Goal: Task Accomplishment & Management: Manage account settings

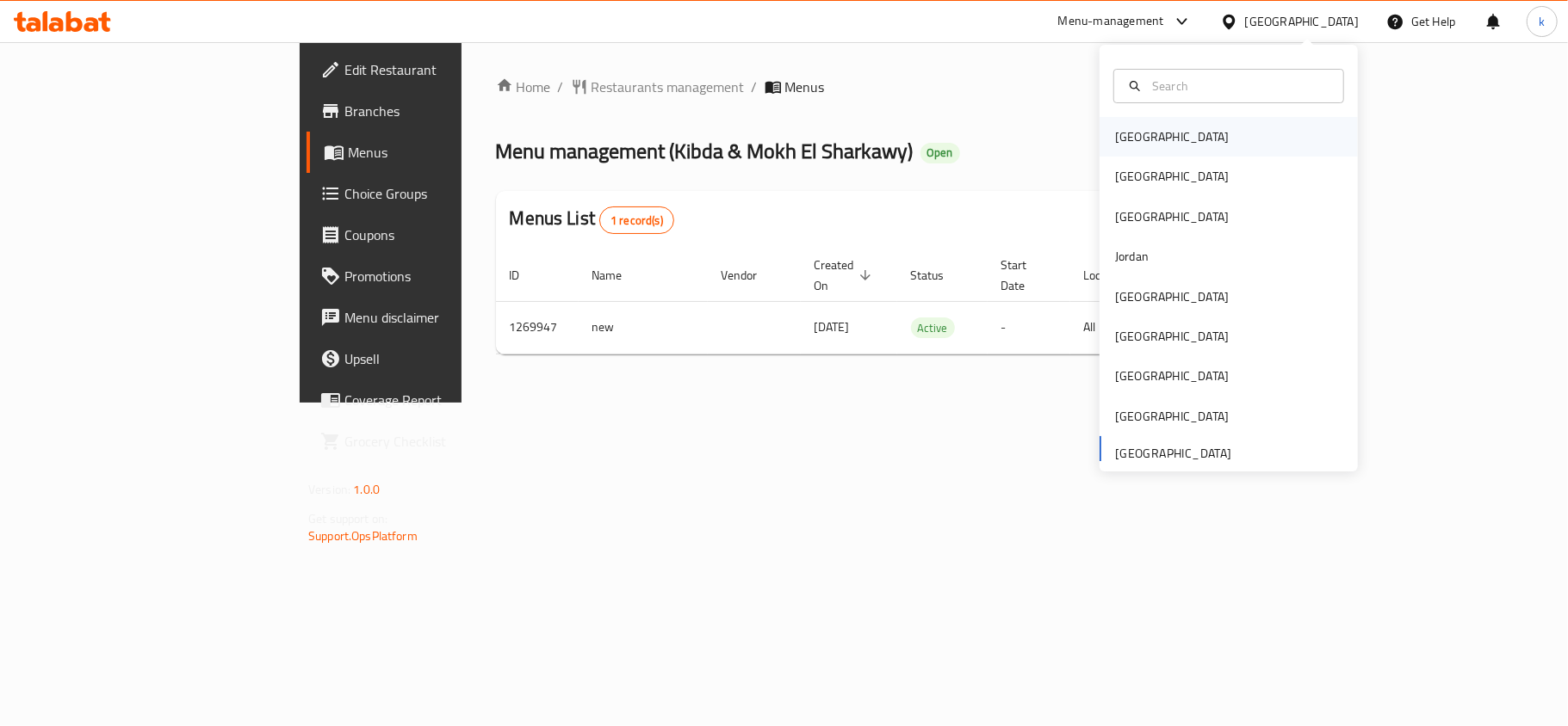
click at [1147, 151] on div "[GEOGRAPHIC_DATA]" at bounding box center [1171, 137] width 141 height 40
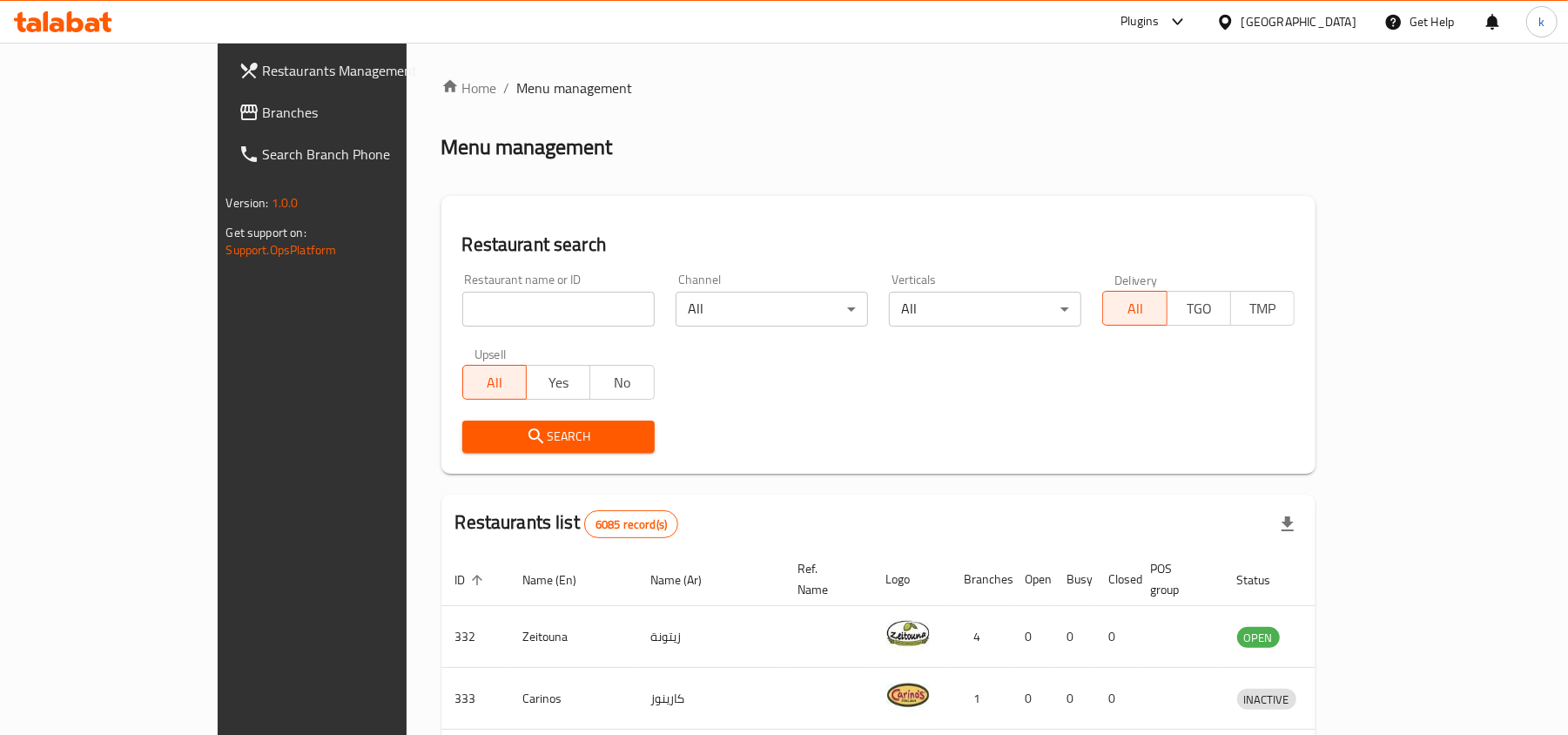
click at [1332, 25] on div "[GEOGRAPHIC_DATA]" at bounding box center [1299, 21] width 115 height 19
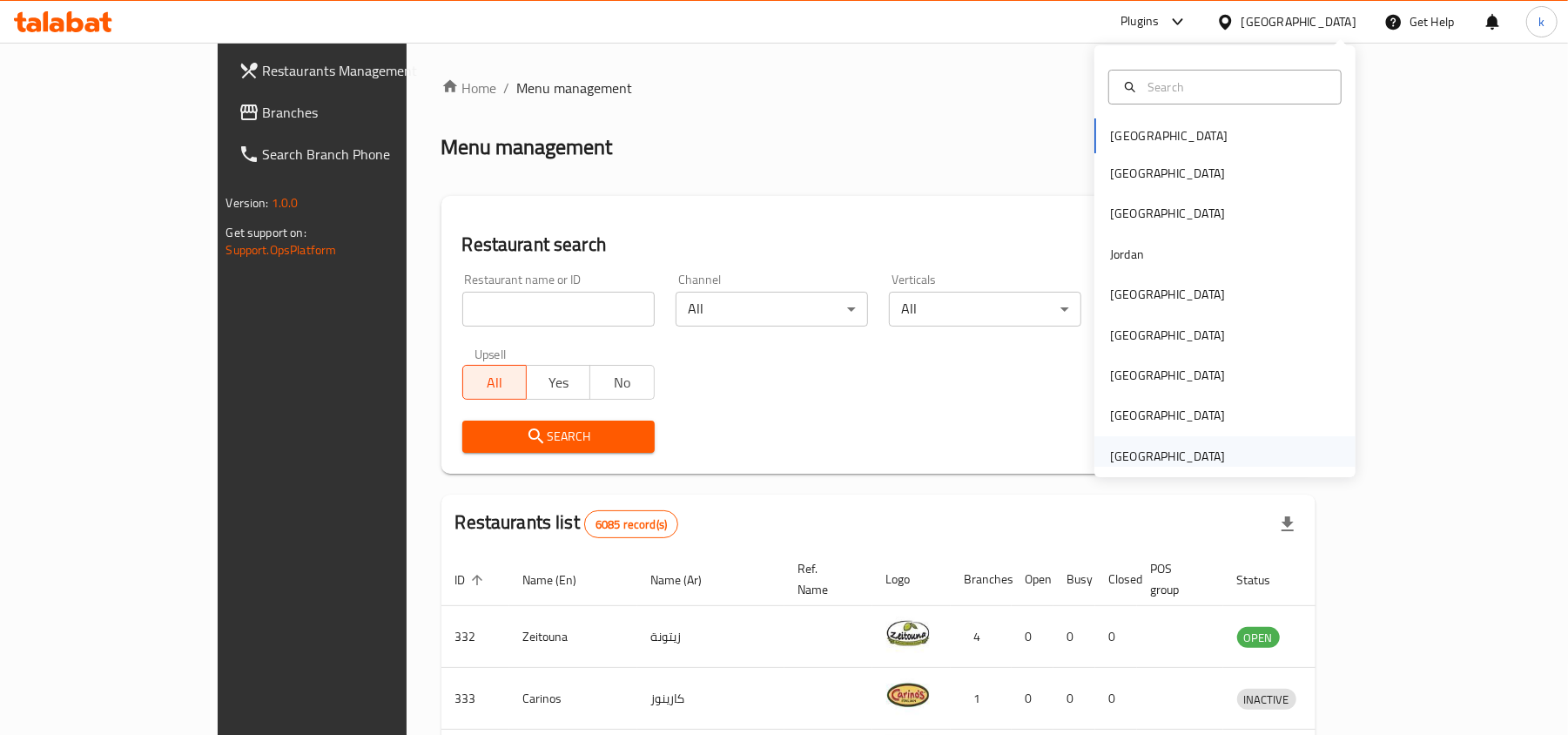
click at [1132, 457] on div "[GEOGRAPHIC_DATA]" at bounding box center [1168, 456] width 115 height 19
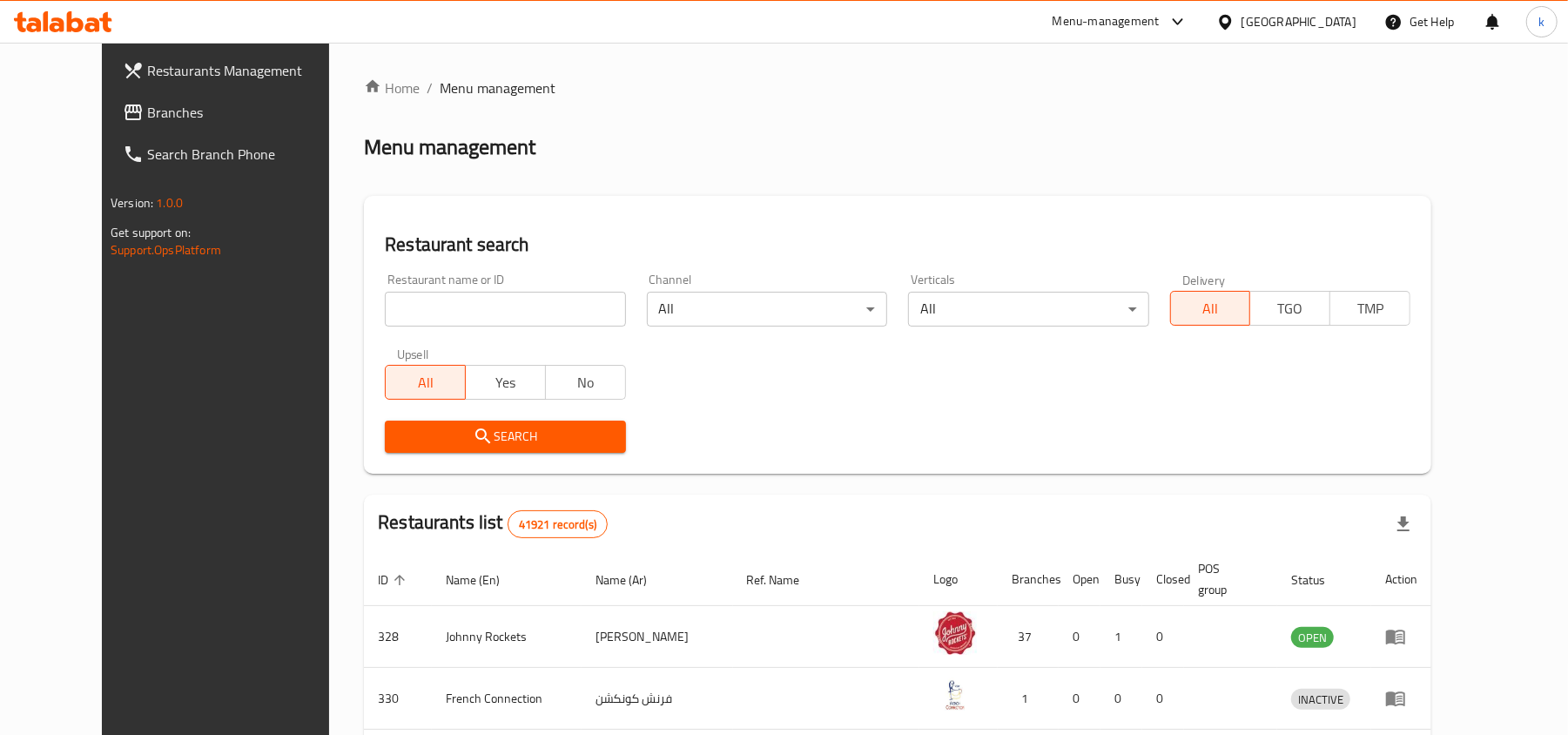
drag, startPoint x: 47, startPoint y: 109, endPoint x: 61, endPoint y: 123, distance: 19.8
click at [147, 109] on span "Branches" at bounding box center [248, 112] width 203 height 21
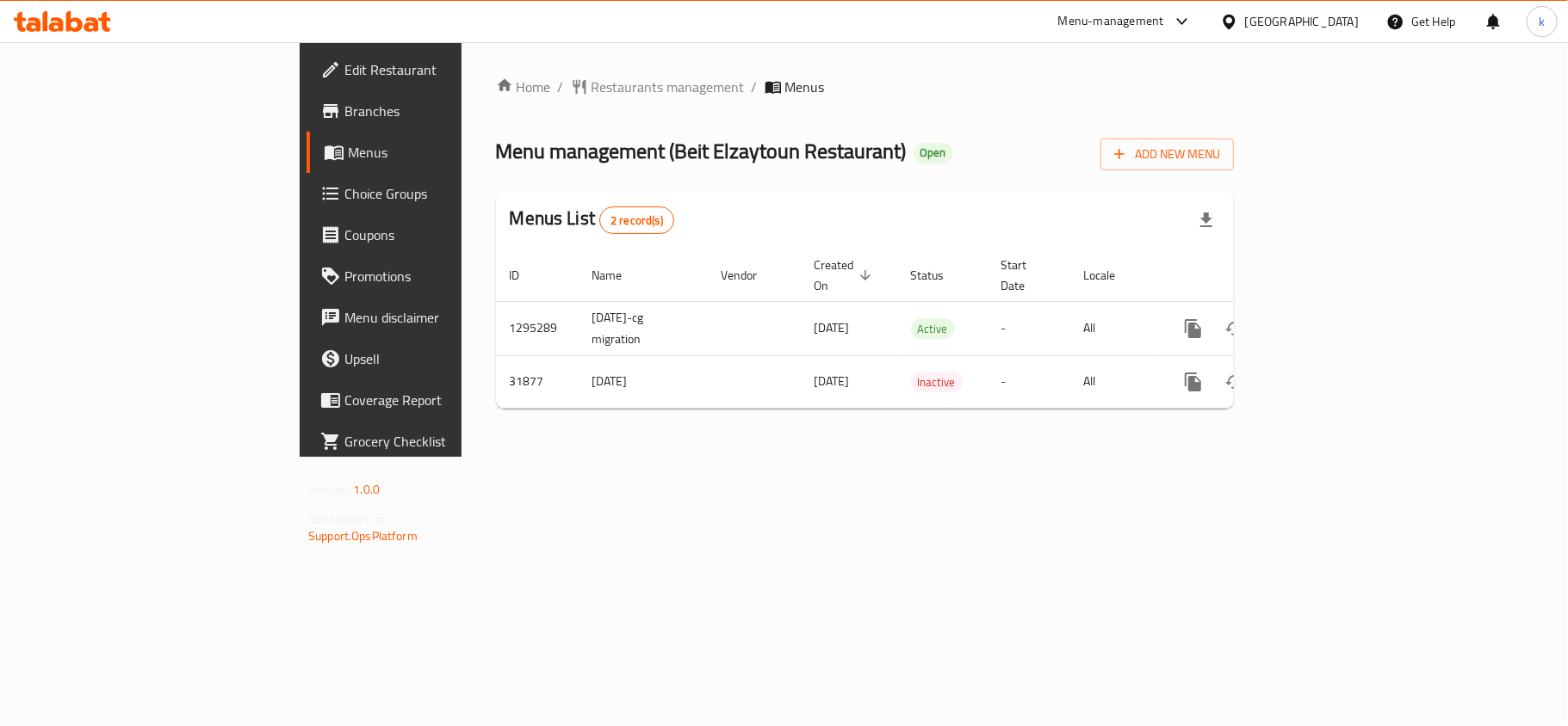
click at [531, 457] on div "Home / Restaurants management / Menus Menu management ( Beit Elzaytoun Restaura…" at bounding box center [864, 250] width 807 height 414
click at [488, 457] on div "Home / Restaurants management / Menus Menu management ( Beit Elzaytoun Restaura…" at bounding box center [864, 250] width 807 height 414
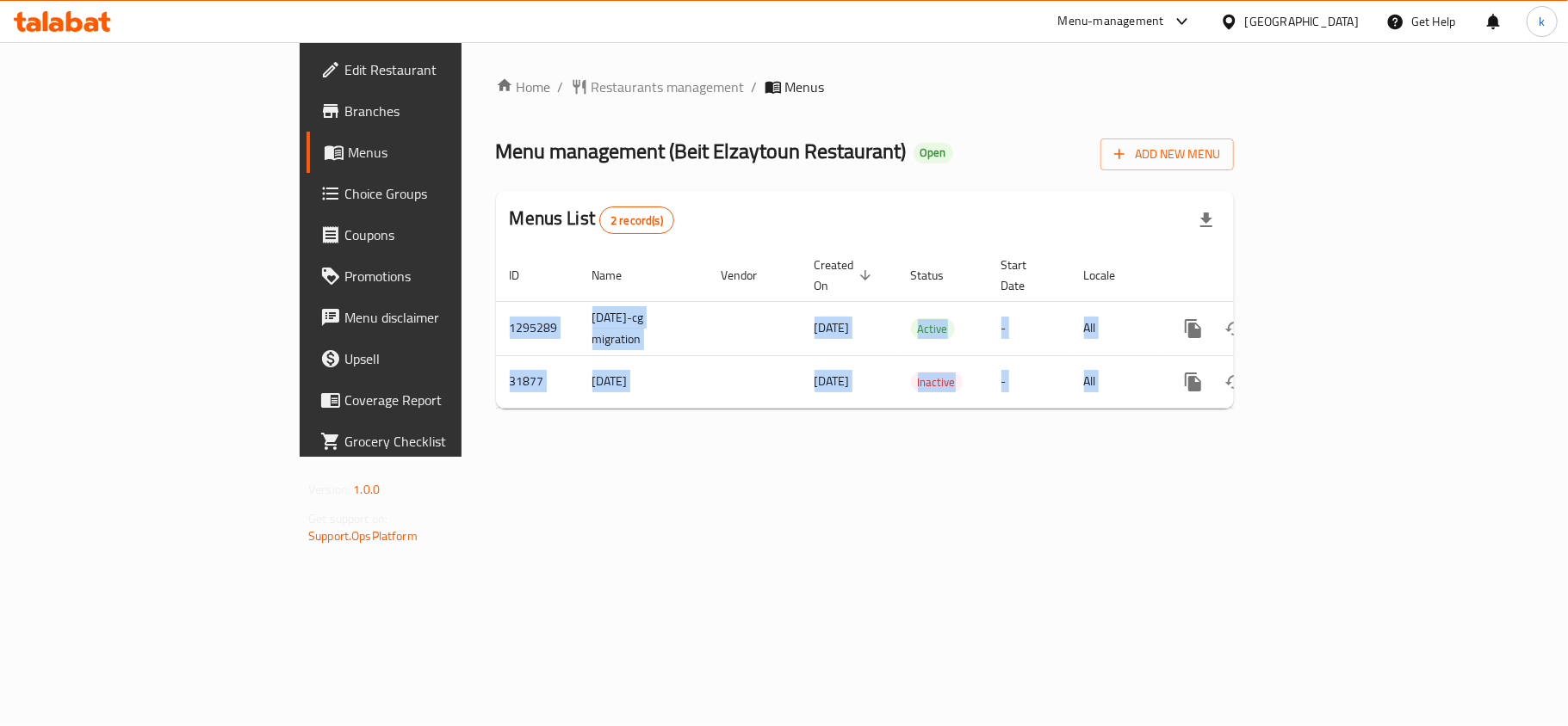
click at [488, 457] on div "Home / Restaurants management / Menus Menu management ( Beit Elzaytoun Restaura…" at bounding box center [864, 250] width 807 height 414
click at [480, 457] on div "Home / Restaurants management / Menus Menu management ( Beit Elzaytoun Restaura…" at bounding box center [864, 250] width 807 height 414
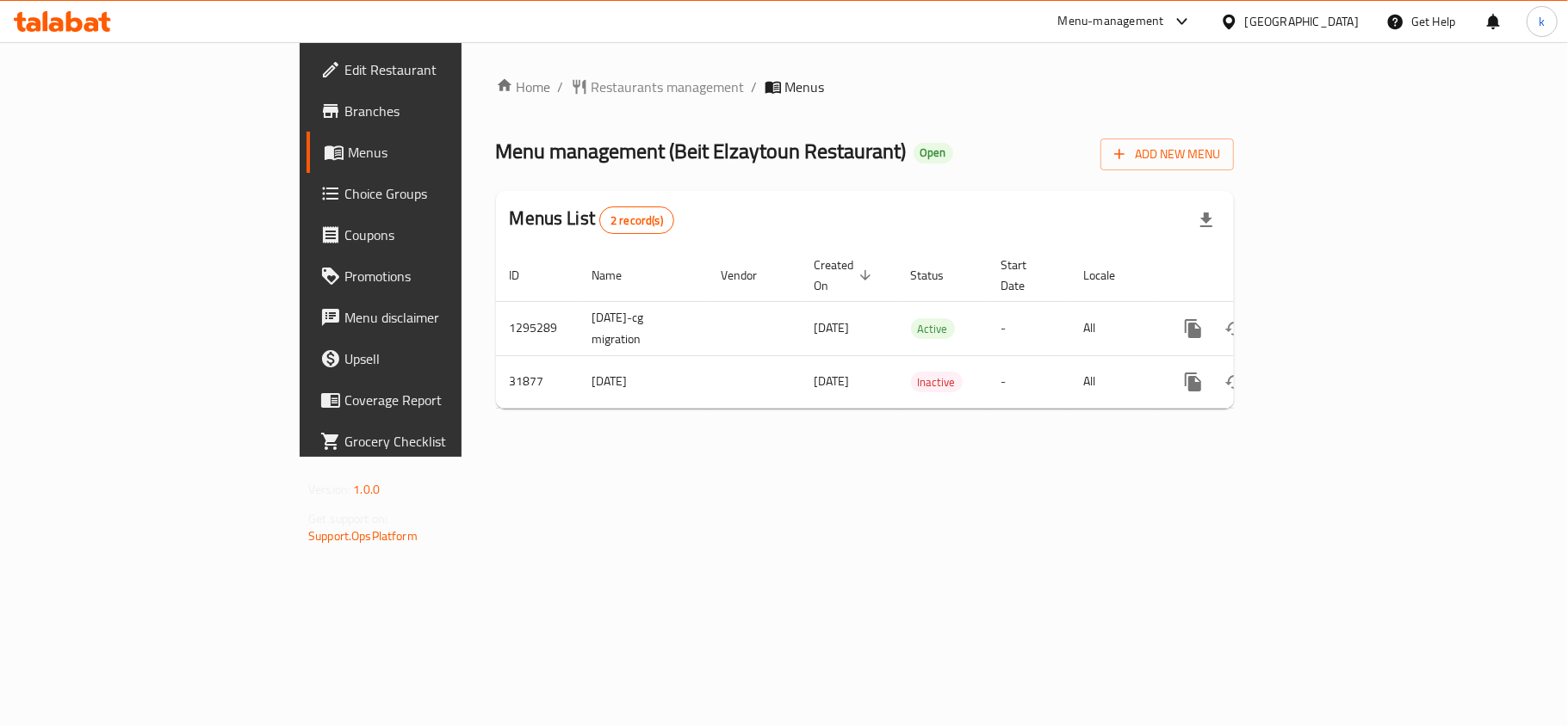
click at [1263, 10] on div "[GEOGRAPHIC_DATA]" at bounding box center [1289, 22] width 166 height 41
click at [1252, 23] on div "[GEOGRAPHIC_DATA]" at bounding box center [1301, 21] width 114 height 19
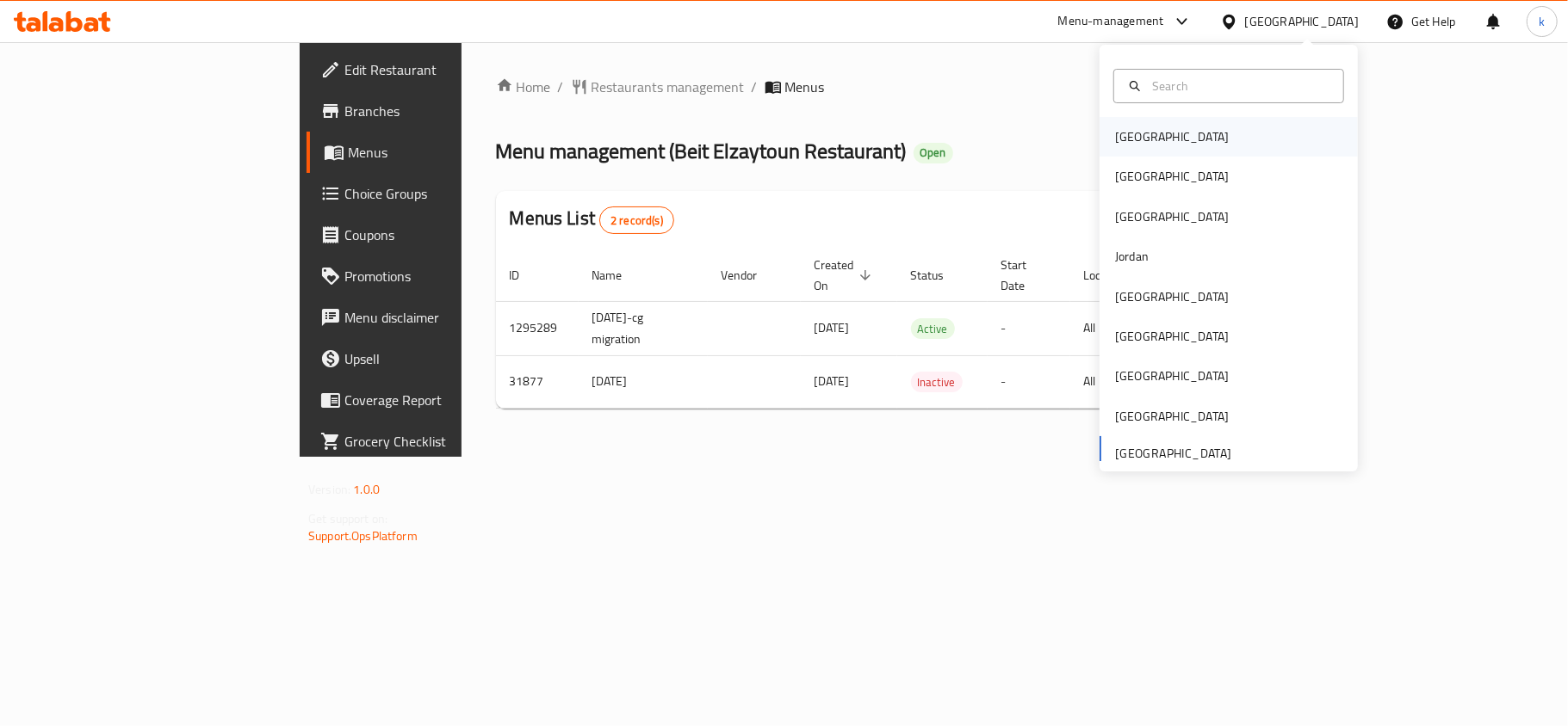
click at [1119, 139] on div "[GEOGRAPHIC_DATA]" at bounding box center [1171, 136] width 114 height 19
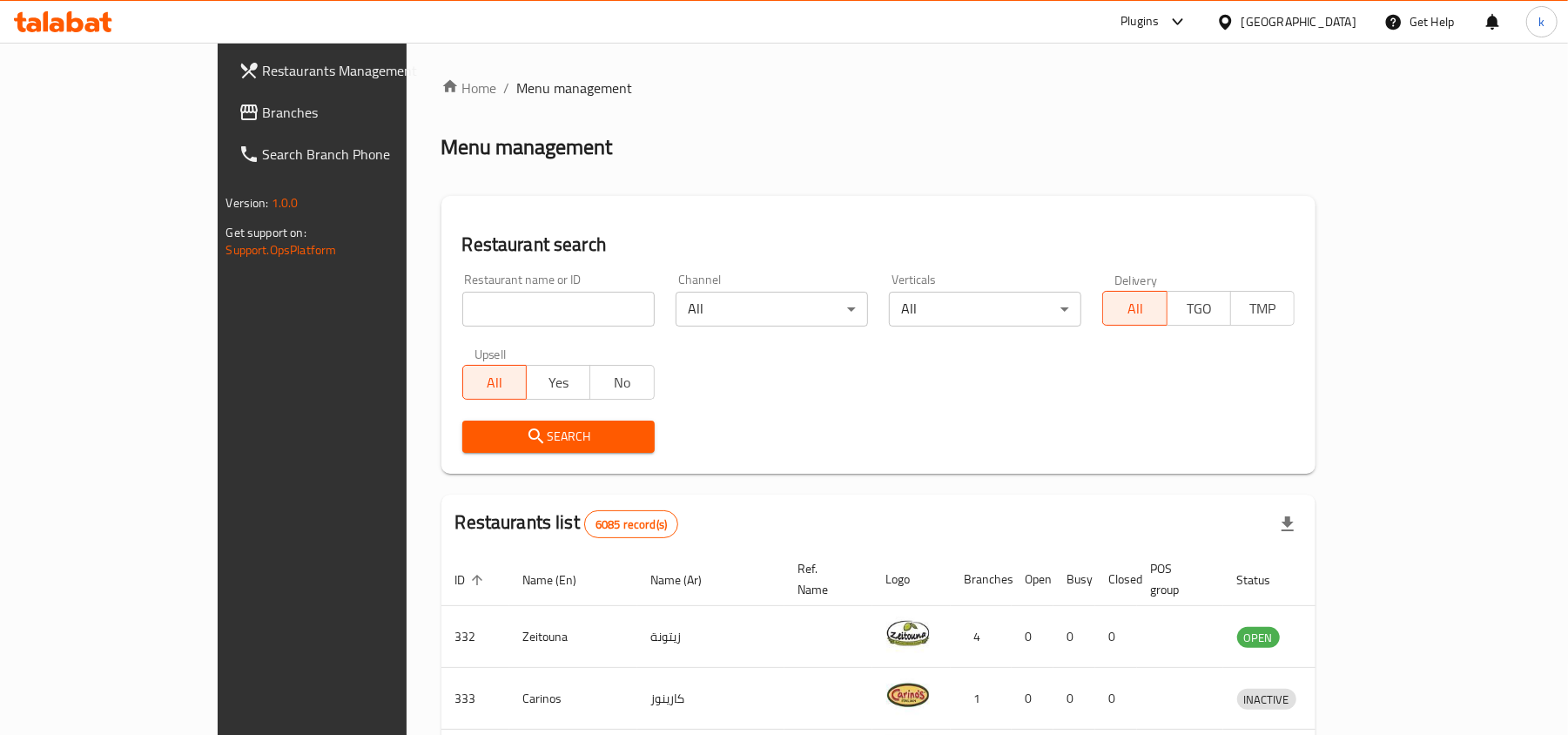
click at [1242, 21] on div at bounding box center [1230, 21] width 26 height 19
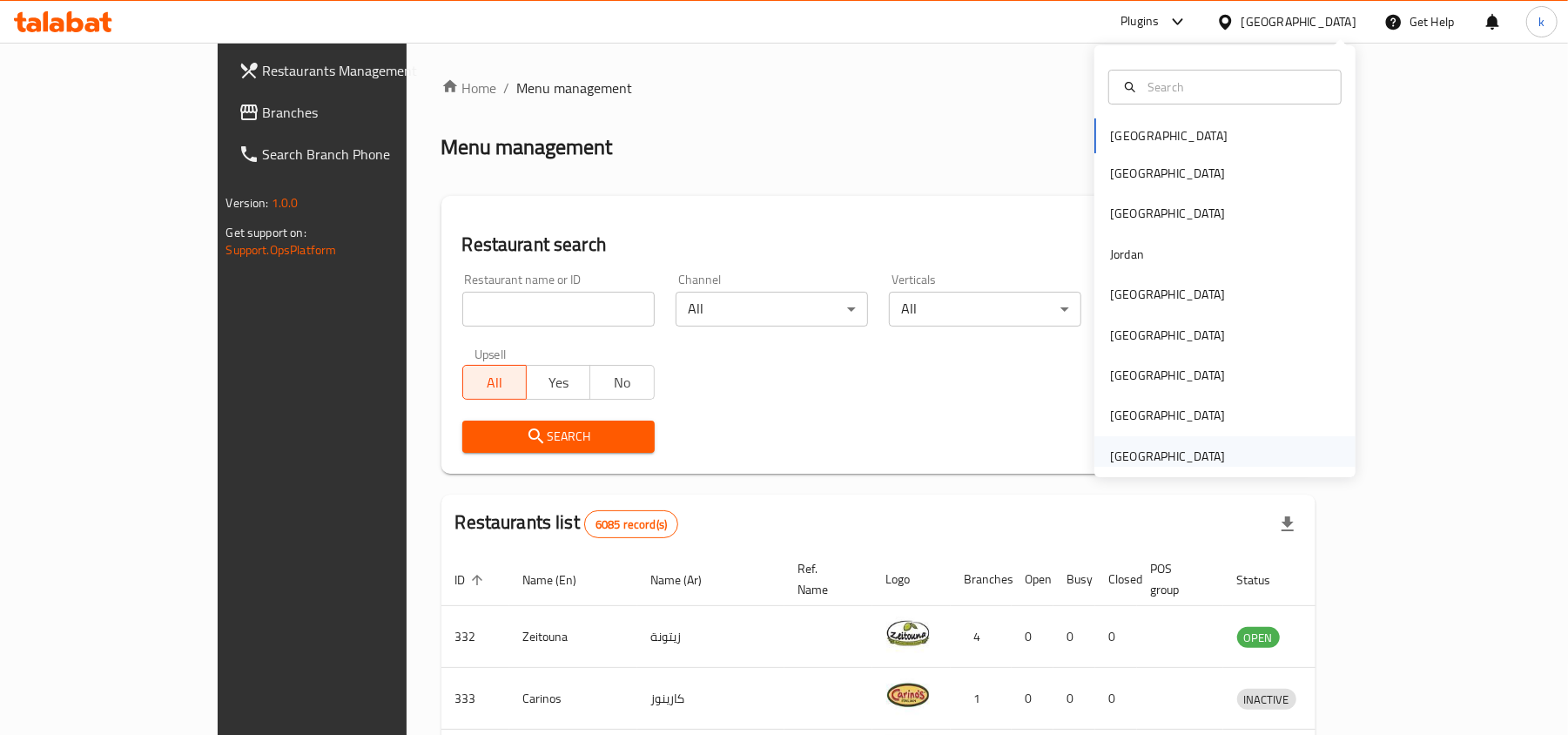
click at [1112, 458] on div "[GEOGRAPHIC_DATA]" at bounding box center [1168, 456] width 115 height 19
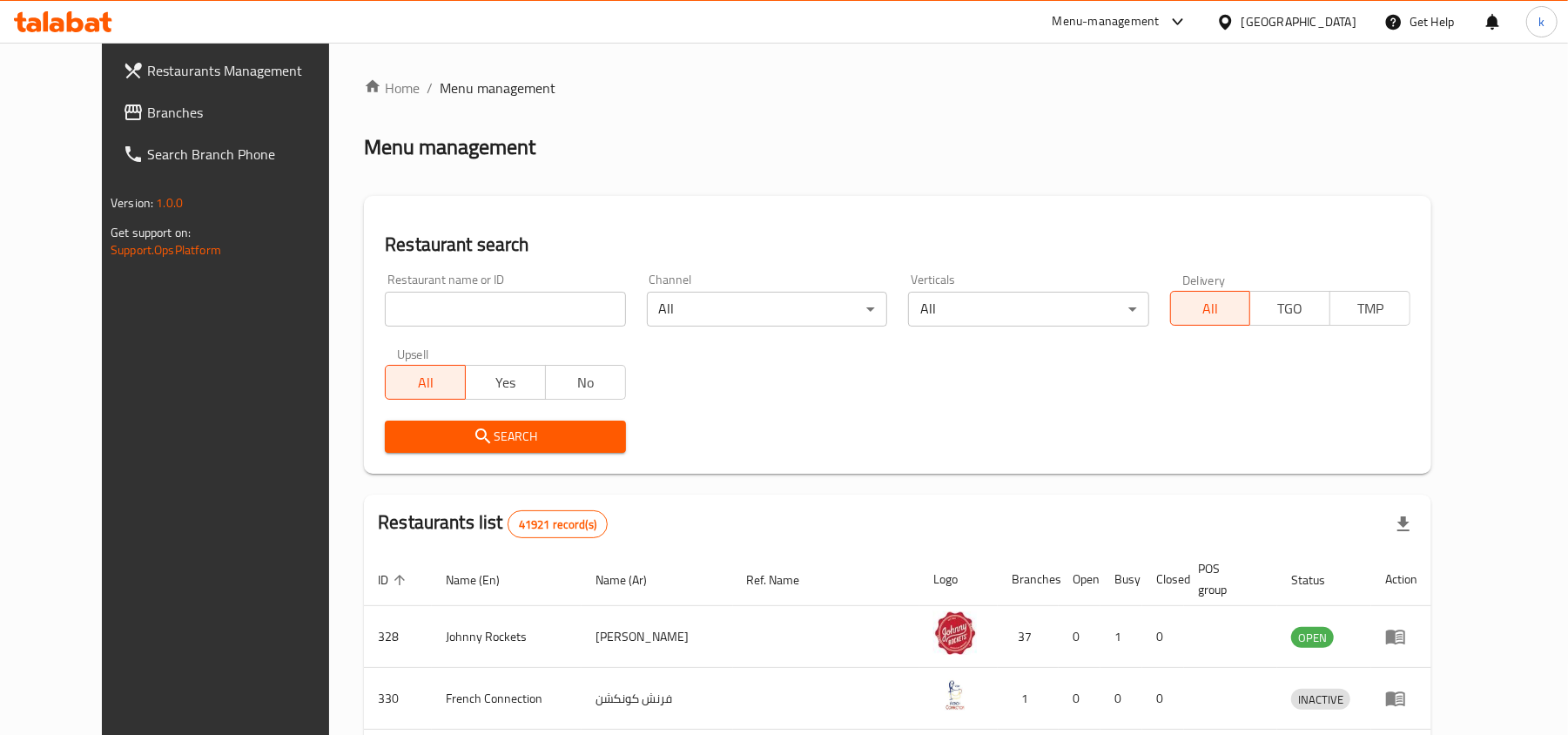
click at [147, 123] on span "Branches" at bounding box center [248, 112] width 203 height 21
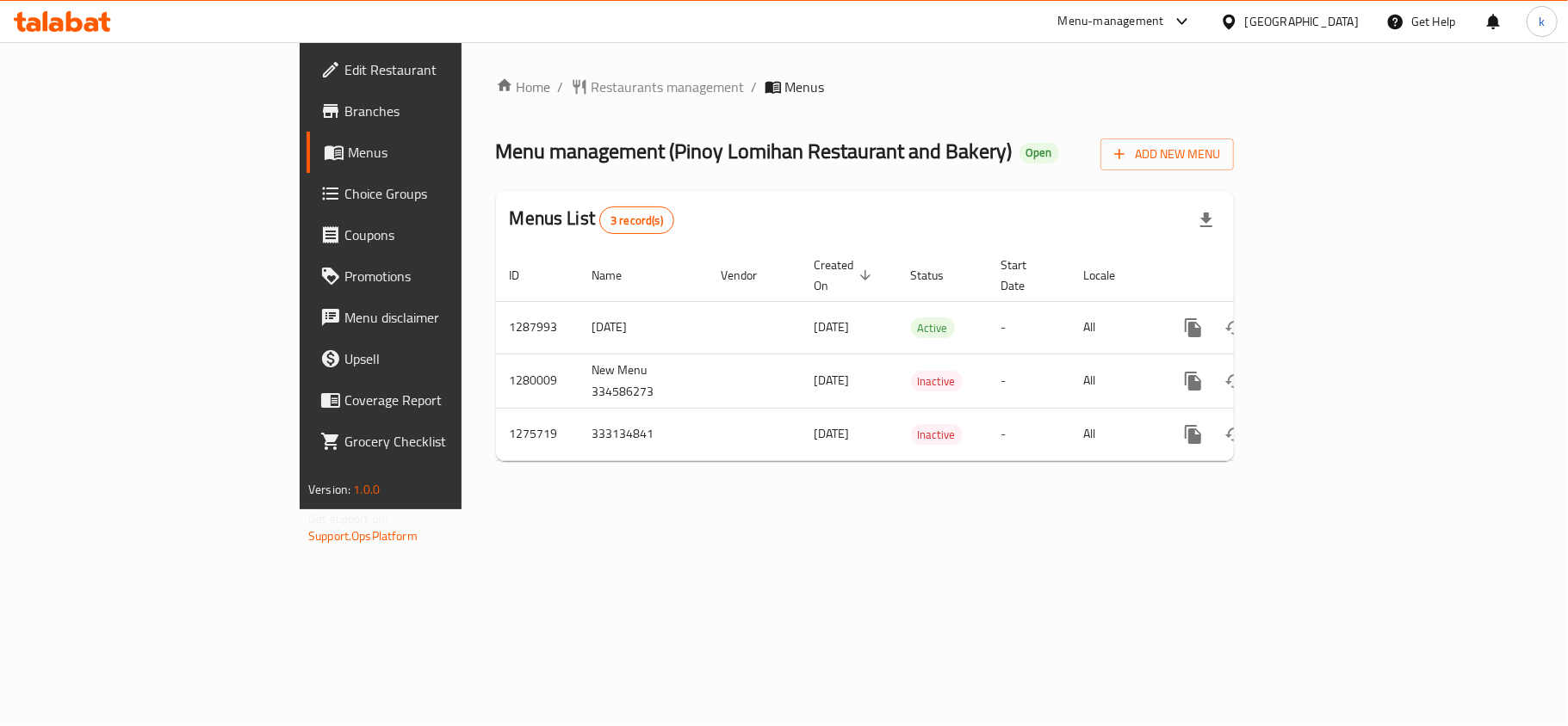
click at [684, 510] on div "Home / Restaurants management / Menus Menu management ( Pinoy Lomihan Restauran…" at bounding box center [864, 276] width 807 height 467
click at [1244, 26] on div at bounding box center [1233, 21] width 25 height 19
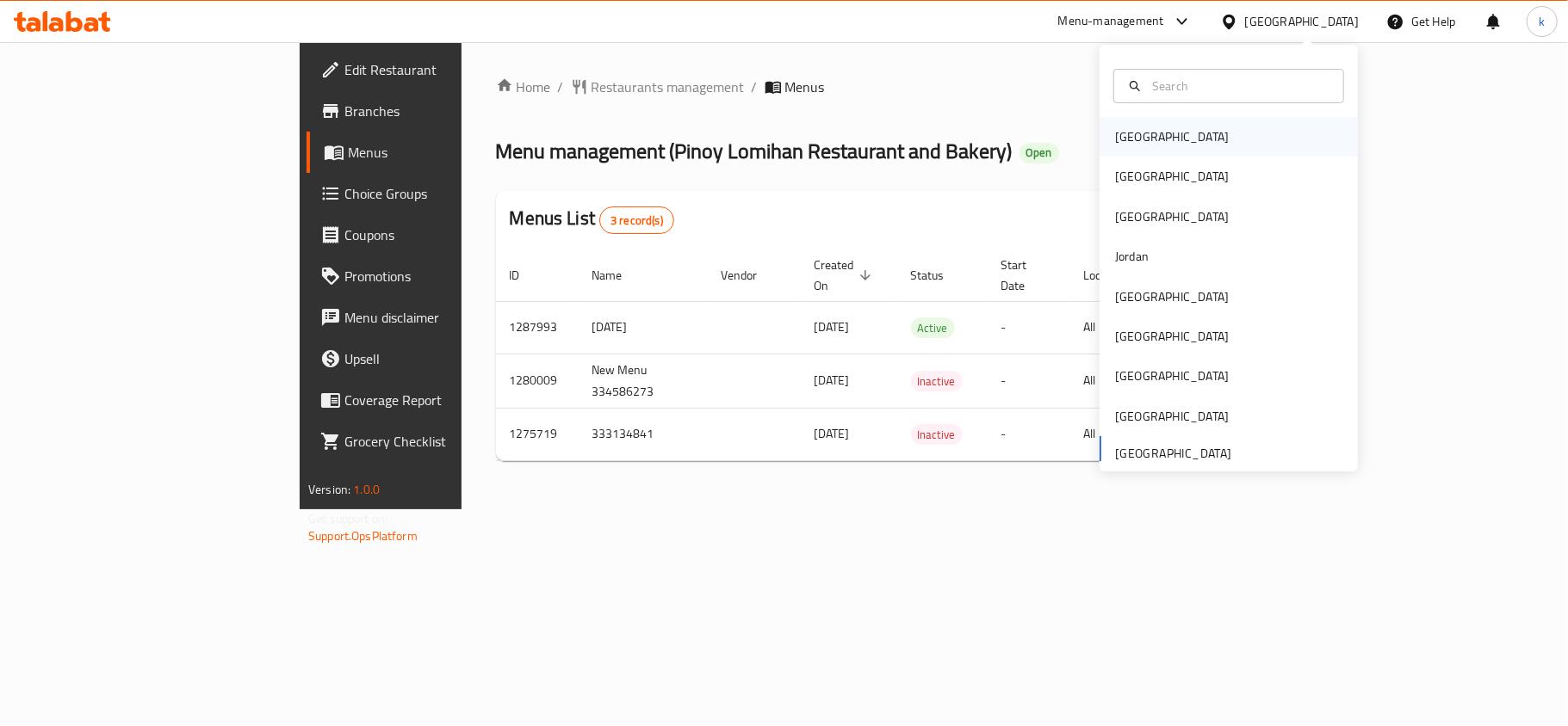
click at [1164, 139] on div "Bahrain" at bounding box center [1228, 137] width 259 height 40
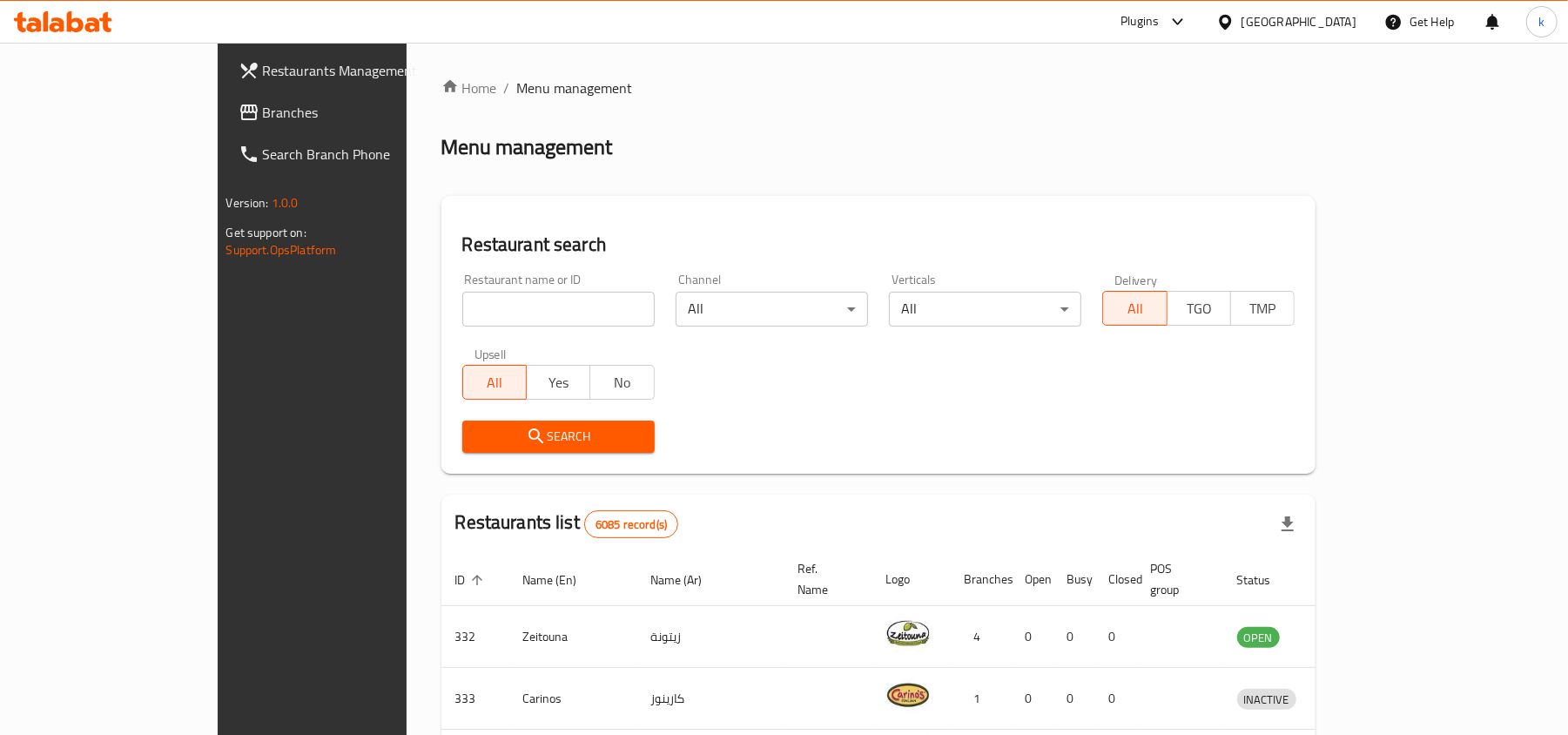
click at [1242, 18] on div at bounding box center [1230, 21] width 26 height 19
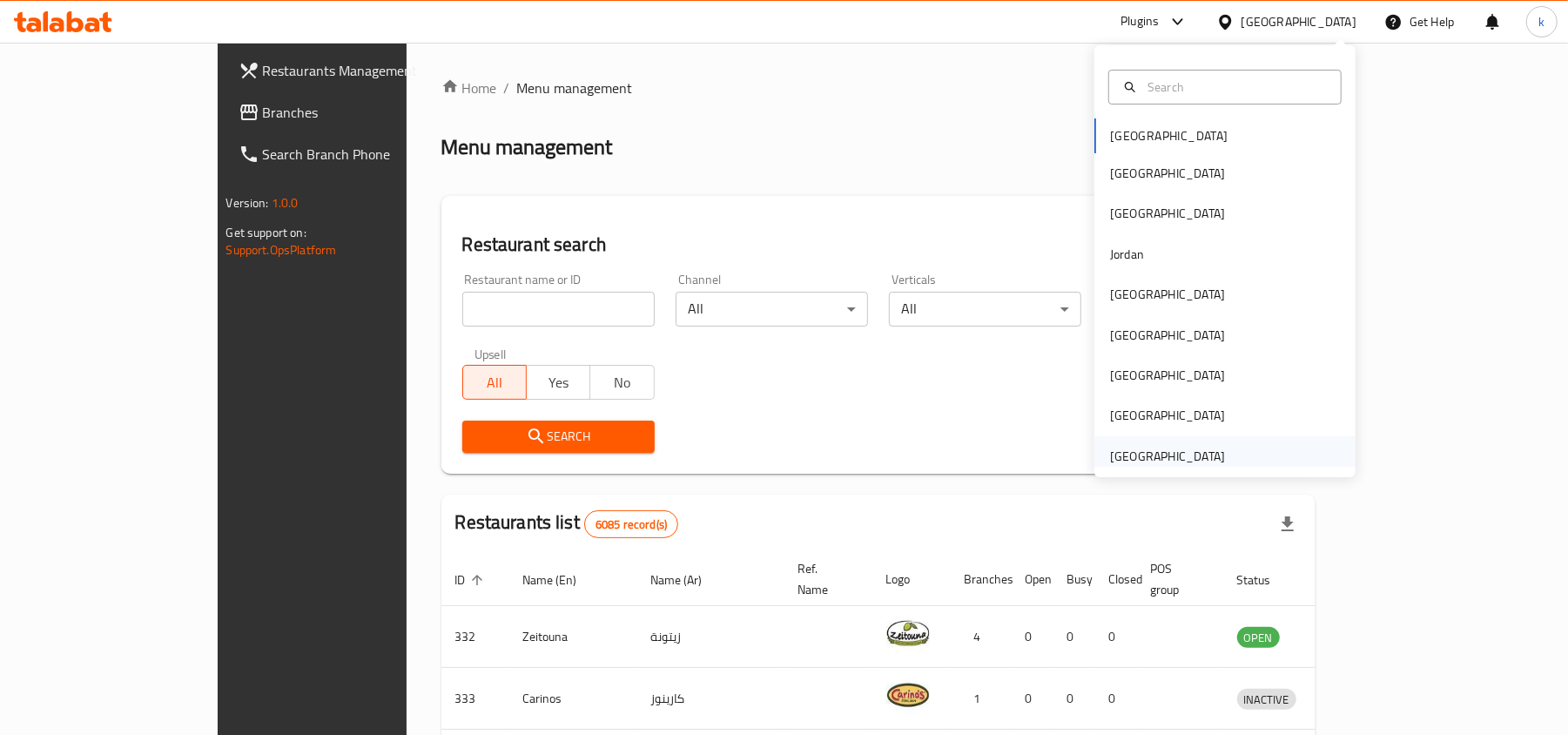
click at [1153, 451] on div "[GEOGRAPHIC_DATA]" at bounding box center [1168, 456] width 115 height 19
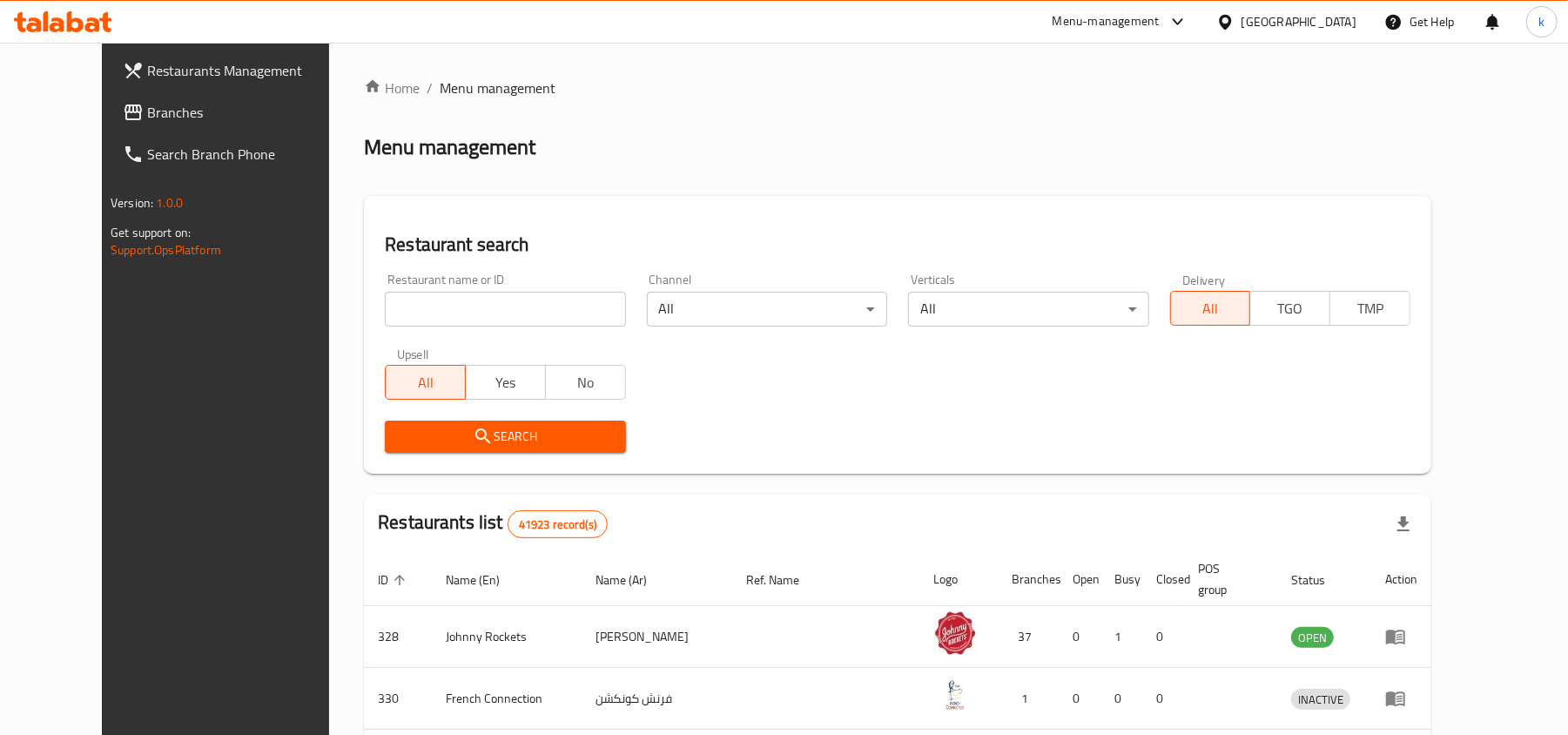
click at [147, 115] on span "Branches" at bounding box center [248, 112] width 203 height 21
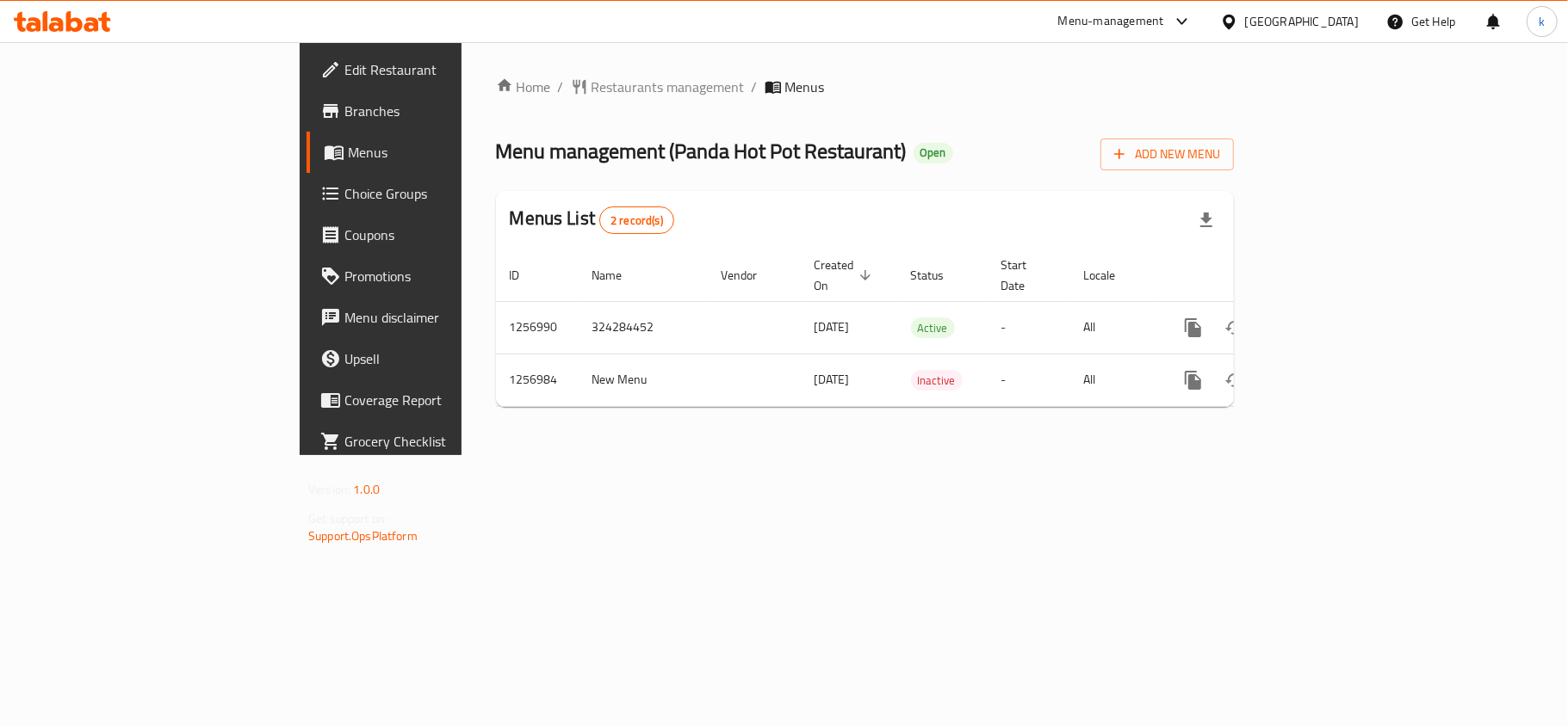
click at [1336, 18] on div "[GEOGRAPHIC_DATA]" at bounding box center [1301, 21] width 114 height 19
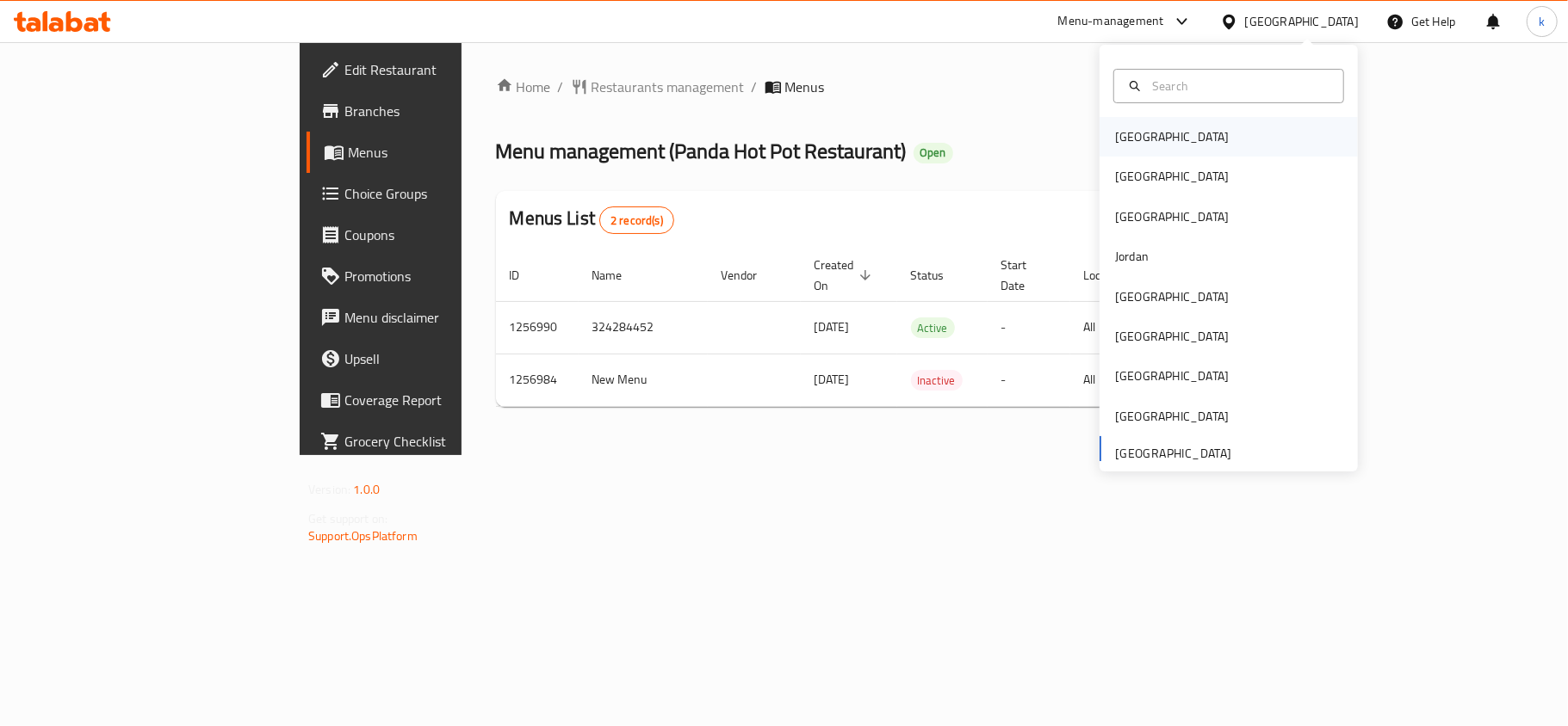
click at [1129, 144] on div "[GEOGRAPHIC_DATA]" at bounding box center [1171, 136] width 114 height 19
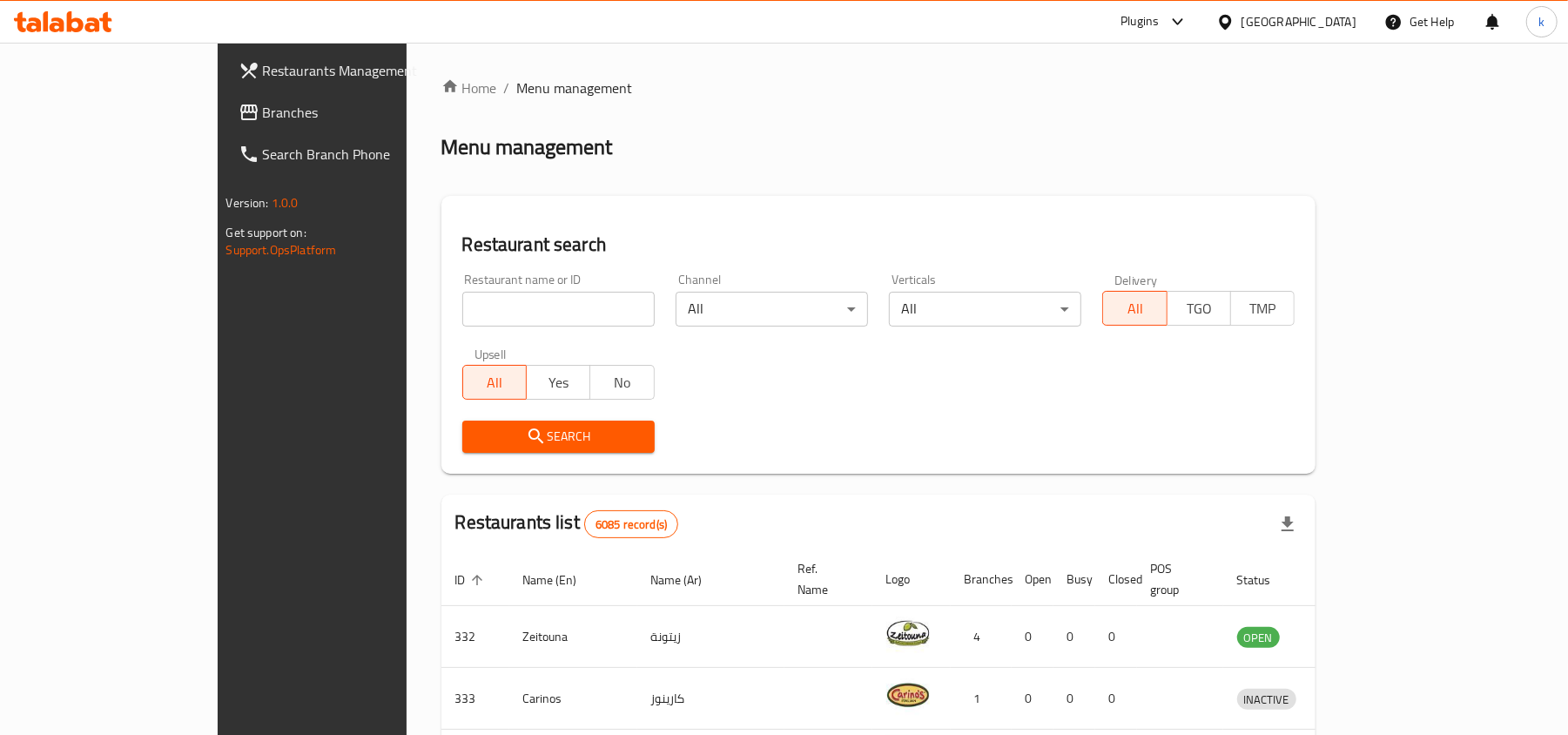
click at [1328, 21] on div "Bahrain" at bounding box center [1299, 21] width 115 height 19
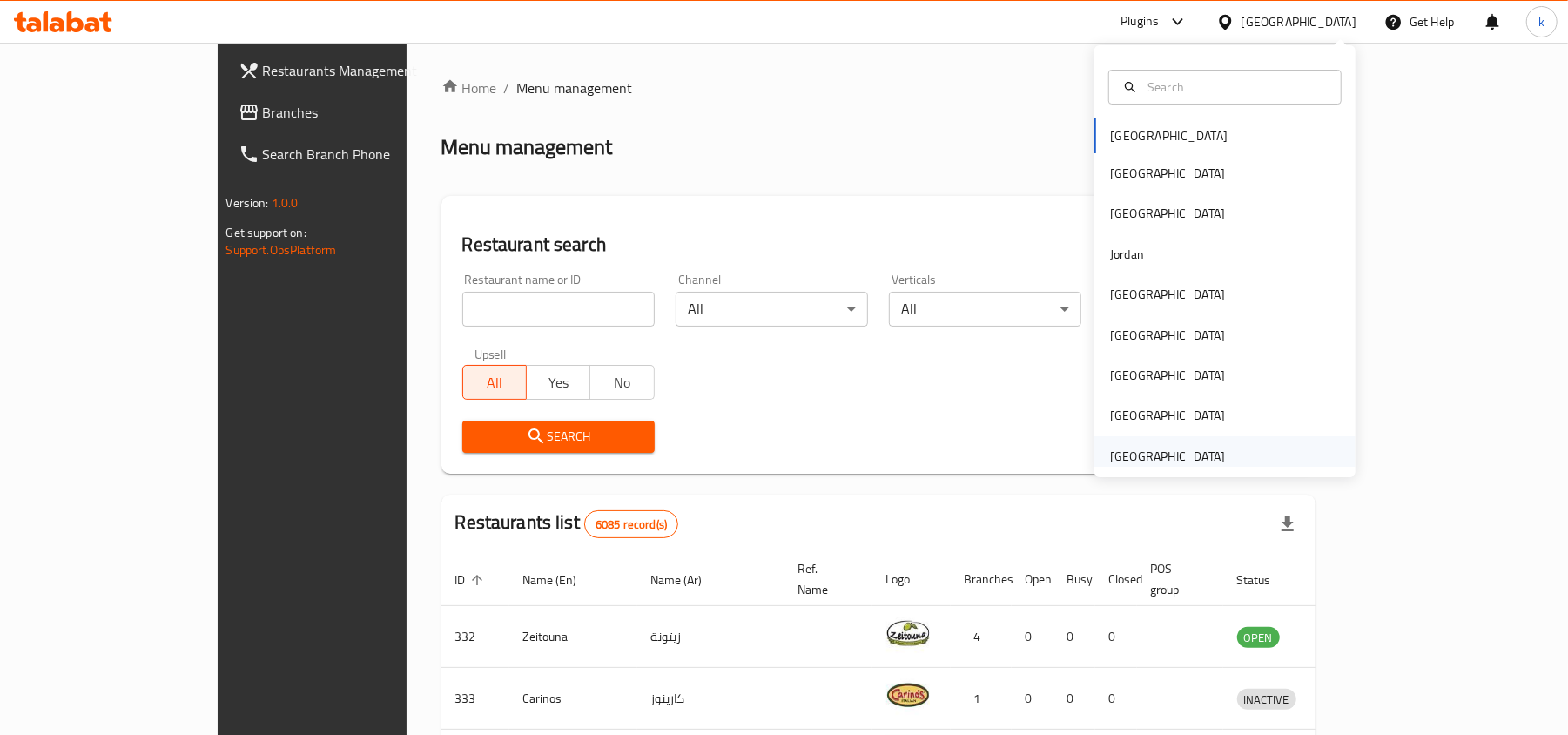
click at [1121, 461] on div "[GEOGRAPHIC_DATA]" at bounding box center [1168, 456] width 115 height 19
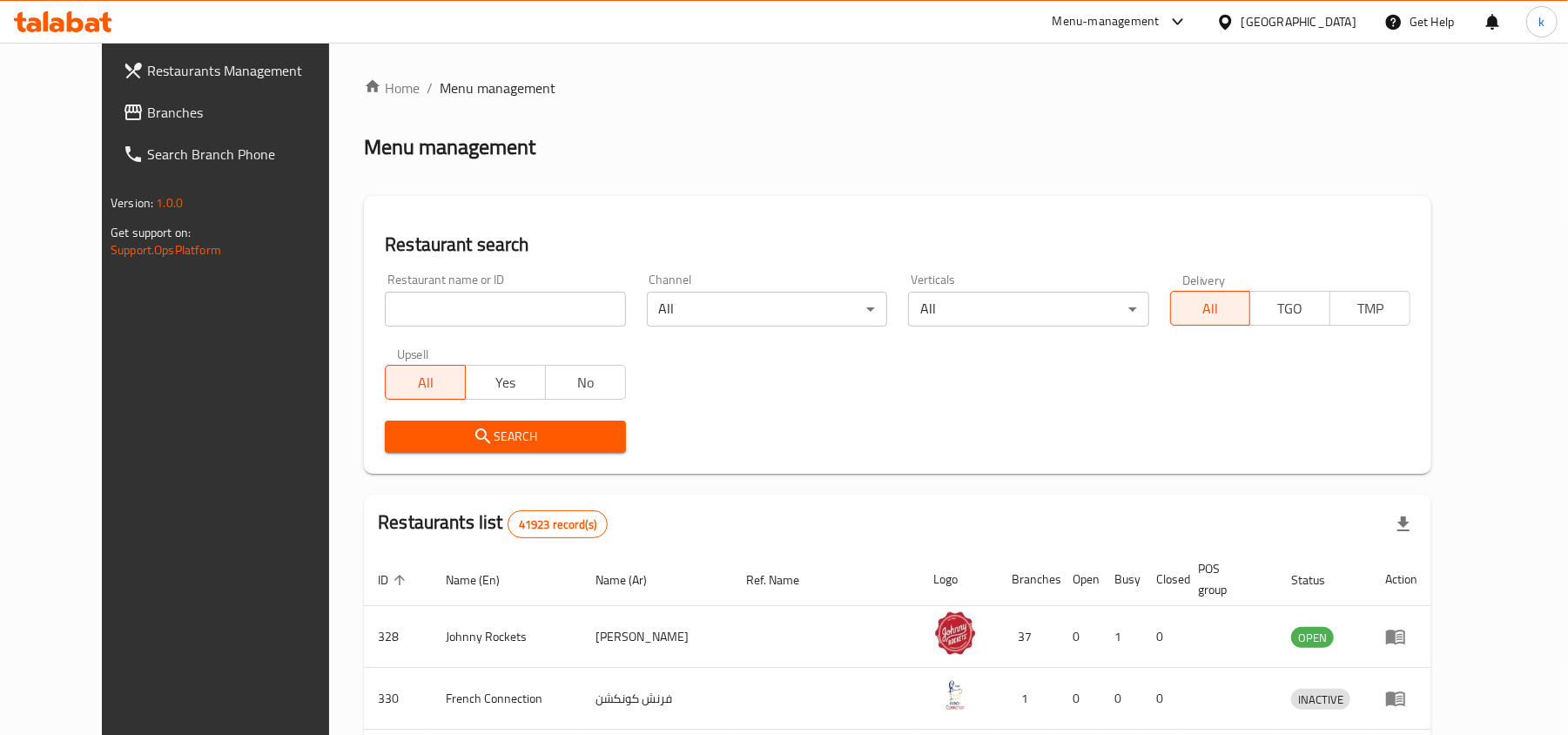
click at [147, 113] on span "Branches" at bounding box center [248, 112] width 203 height 21
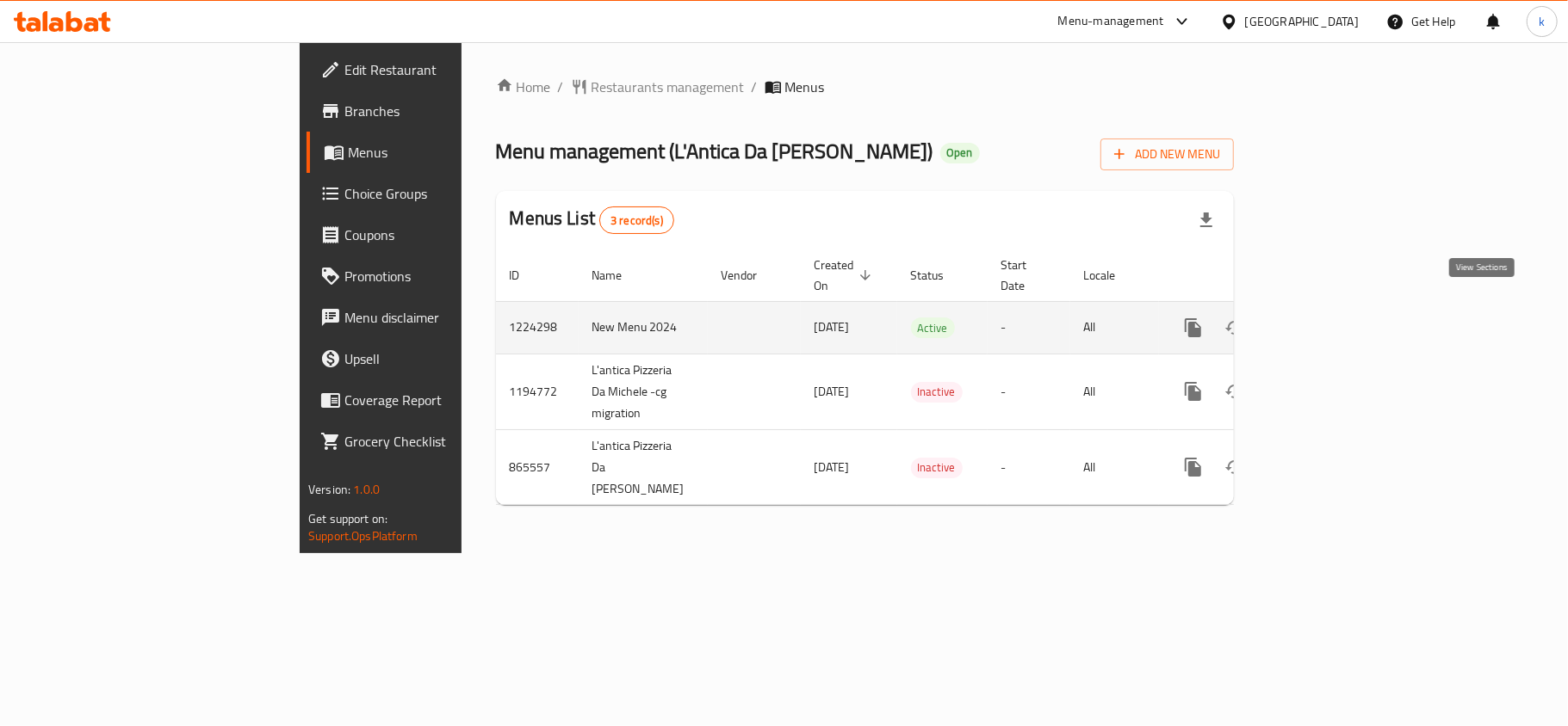
click at [1327, 318] on icon "enhanced table" at bounding box center [1317, 328] width 21 height 21
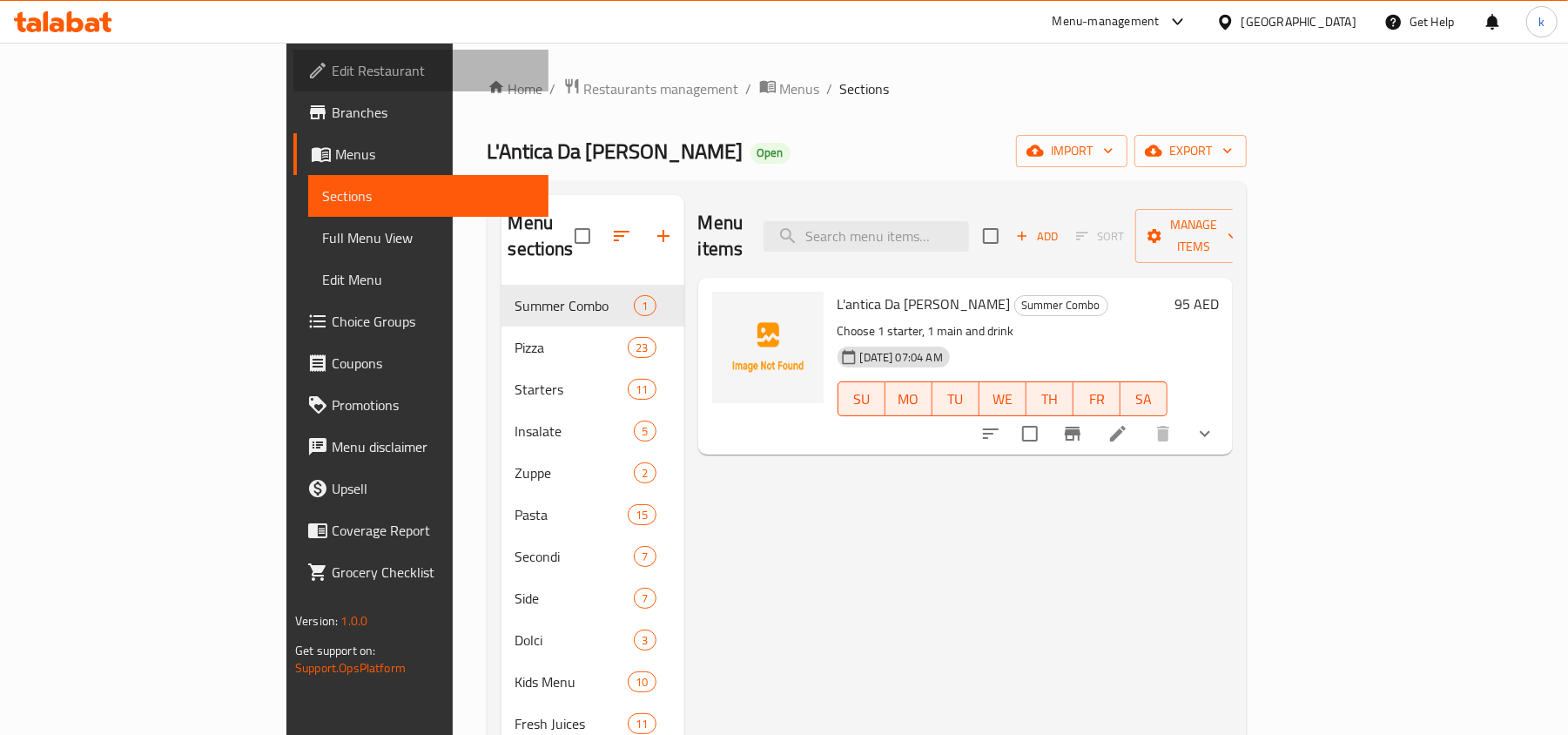
click at [332, 75] on span "Edit Restaurant" at bounding box center [433, 70] width 203 height 21
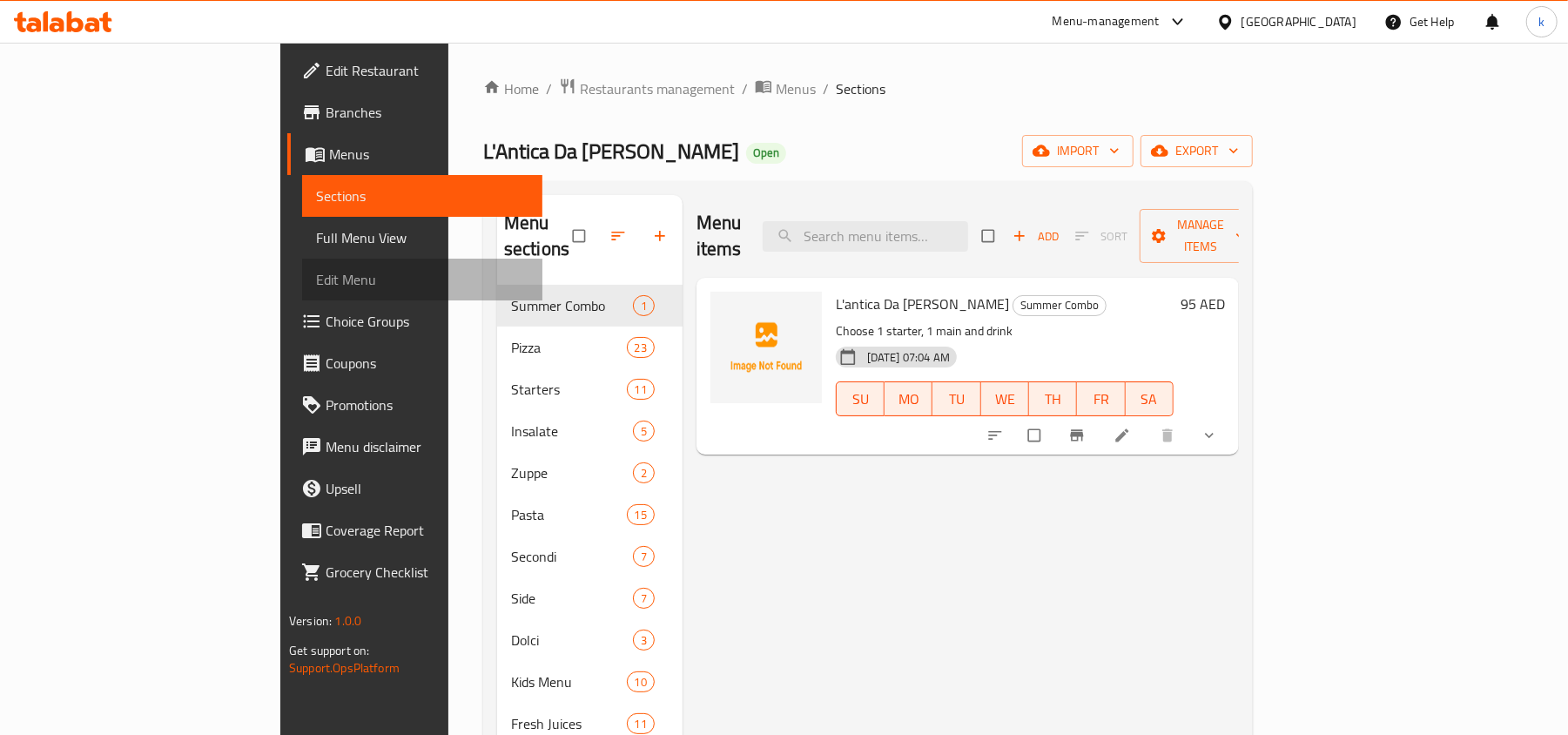
click at [316, 270] on span "Edit Menu" at bounding box center [422, 279] width 212 height 21
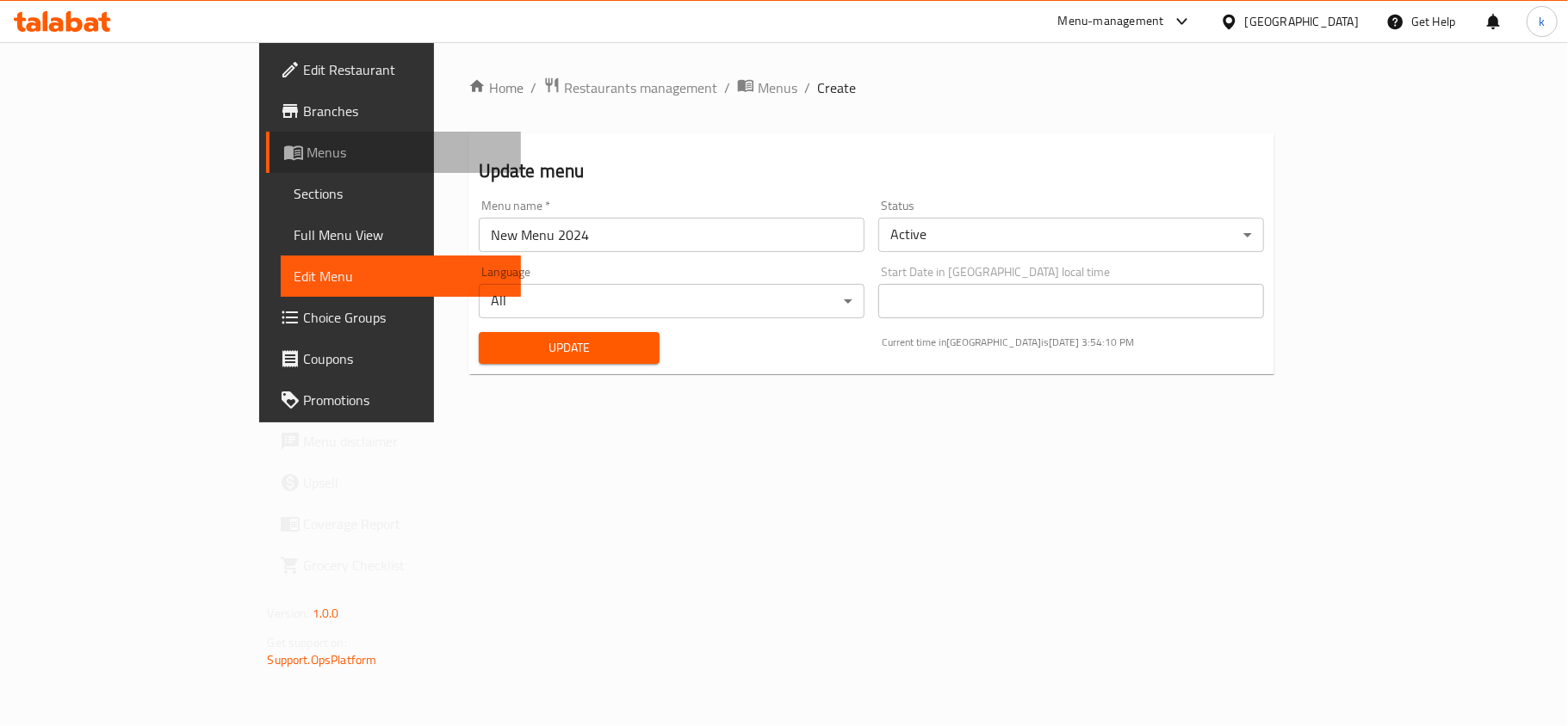
click at [307, 156] on span "Menus" at bounding box center [407, 152] width 200 height 21
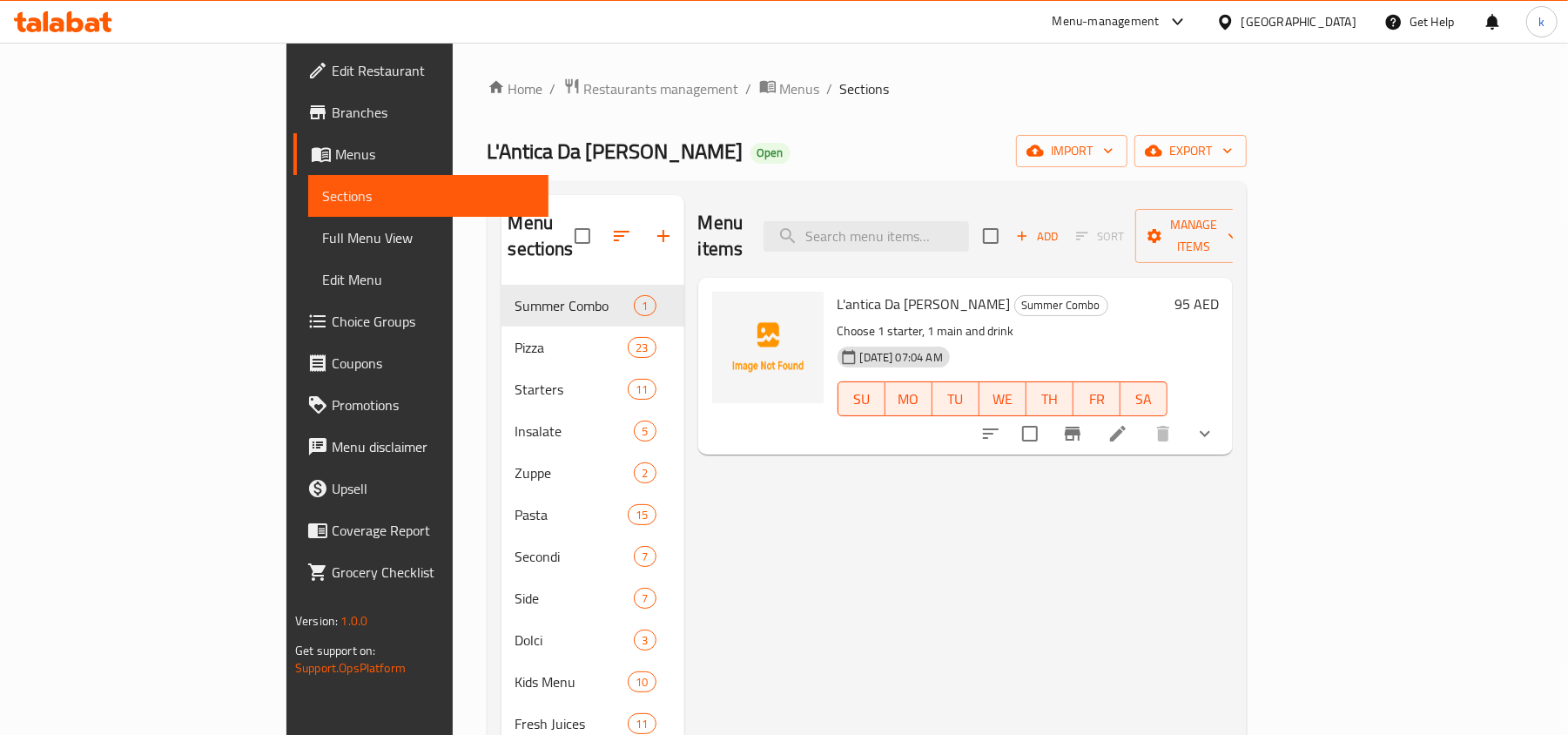
click at [1017, 532] on div "Menu items Add Sort Manage items L'antica Da Michele Summer Combo Summer Combo …" at bounding box center [959, 640] width 549 height 891
click at [332, 67] on span "Edit Restaurant" at bounding box center [433, 70] width 203 height 21
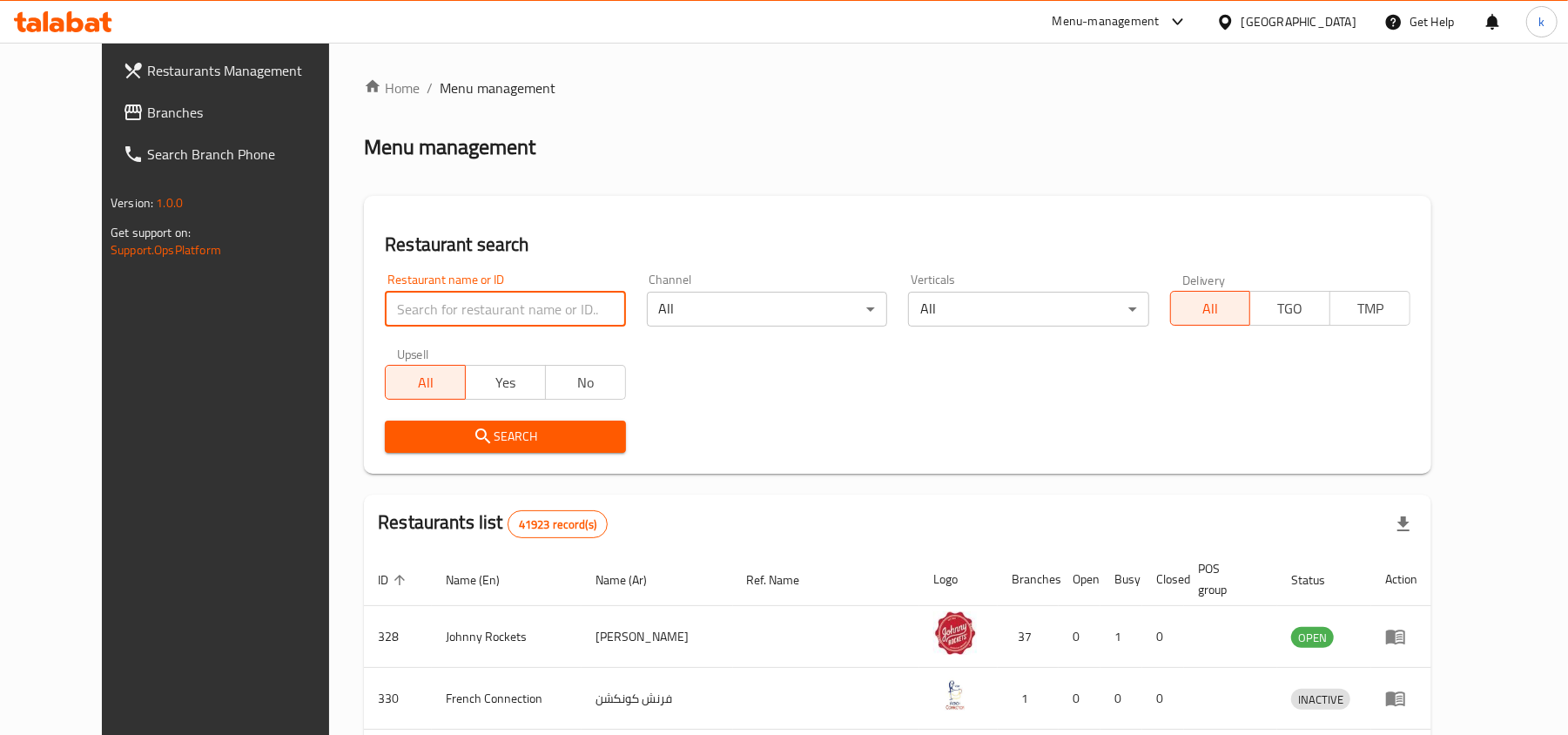
click at [418, 300] on input "search" at bounding box center [505, 309] width 241 height 35
click at [408, 310] on input "search" at bounding box center [505, 309] width 241 height 35
paste input "662041"
type input "662041"
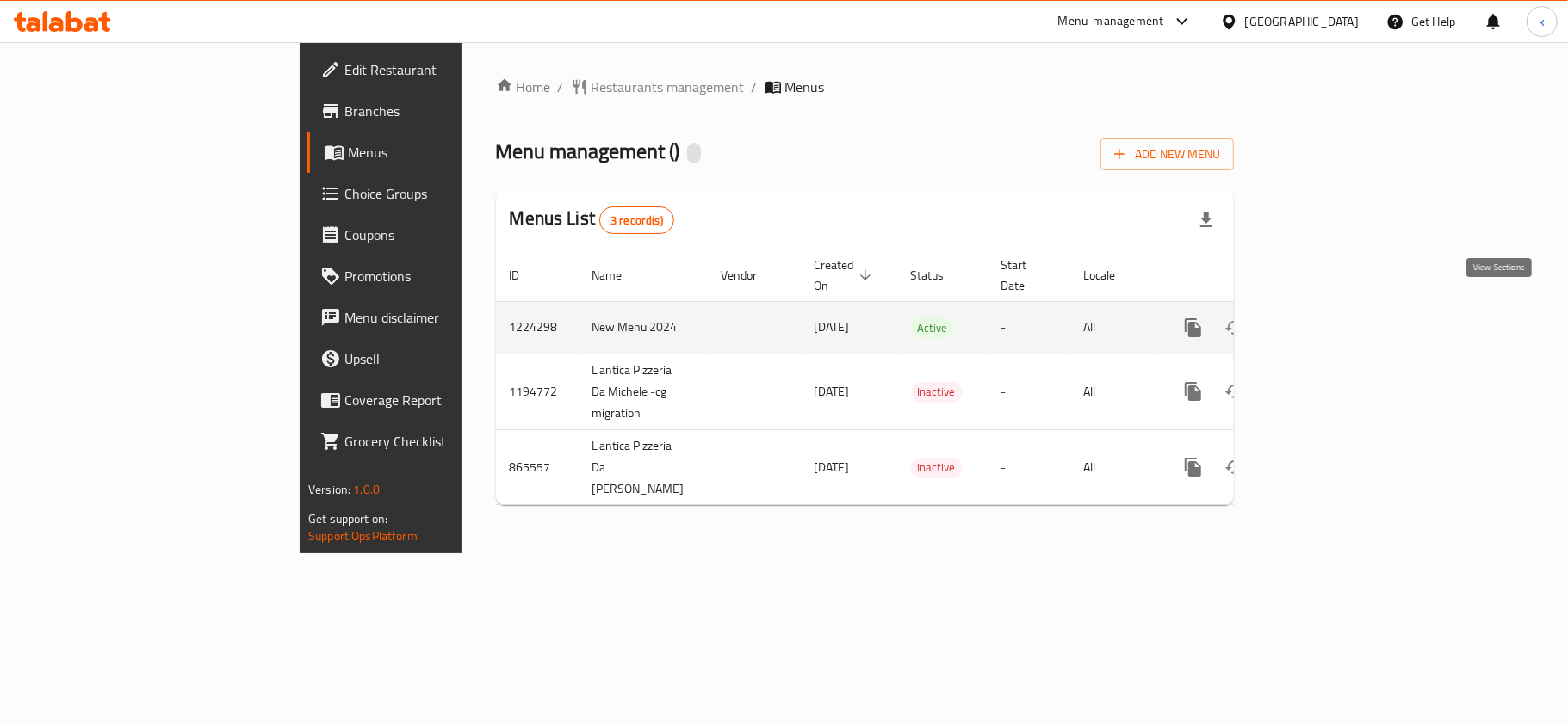
click at [1327, 318] on icon "enhanced table" at bounding box center [1317, 328] width 21 height 21
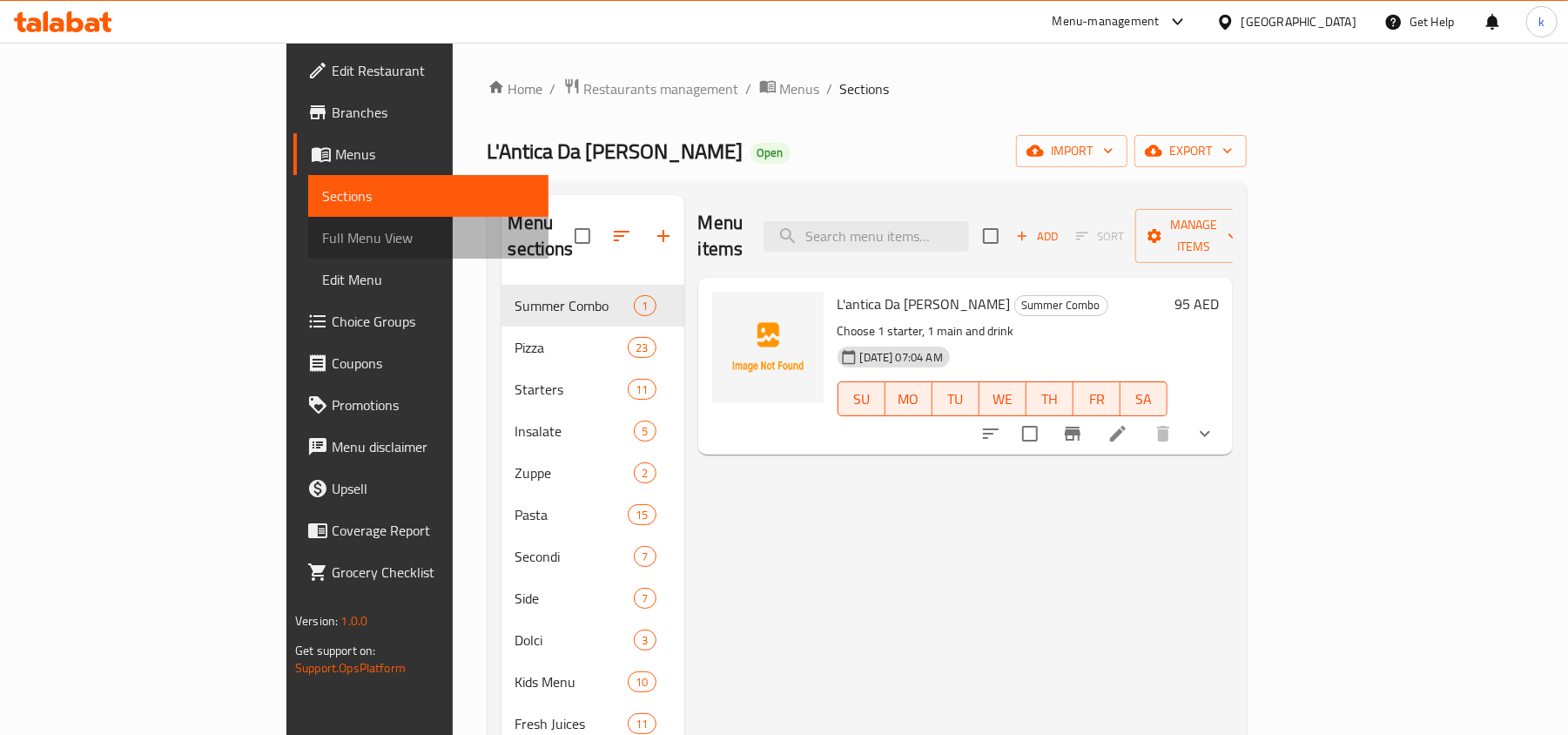
click at [322, 239] on span "Full Menu View" at bounding box center [428, 237] width 212 height 21
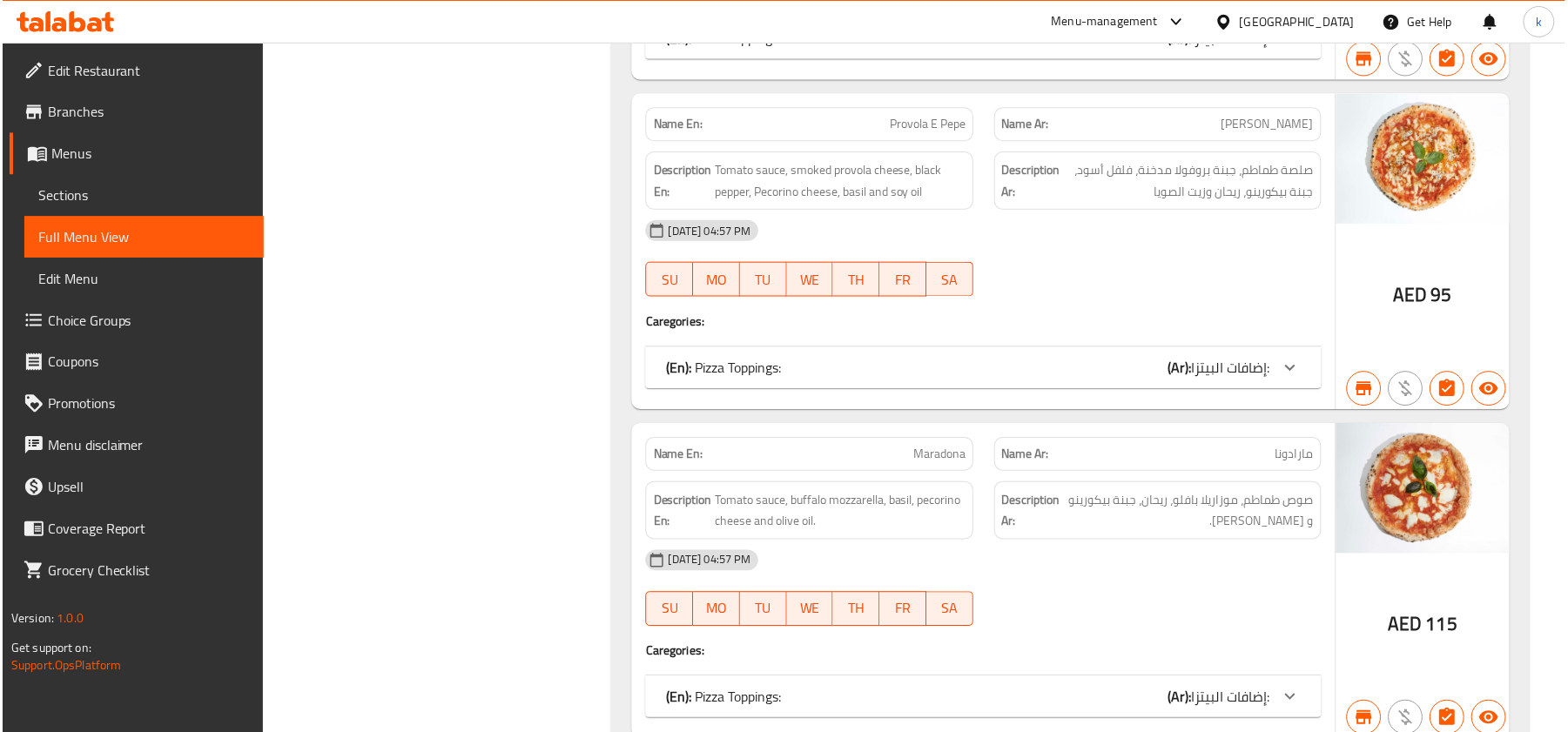
scroll to position [1742, 0]
